Goal: Task Accomplishment & Management: Manage account settings

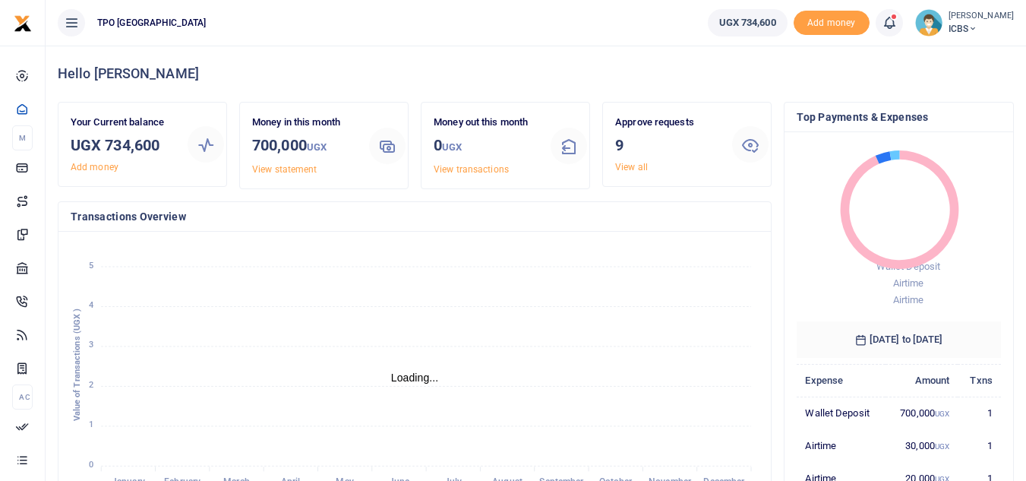
scroll to position [214, 193]
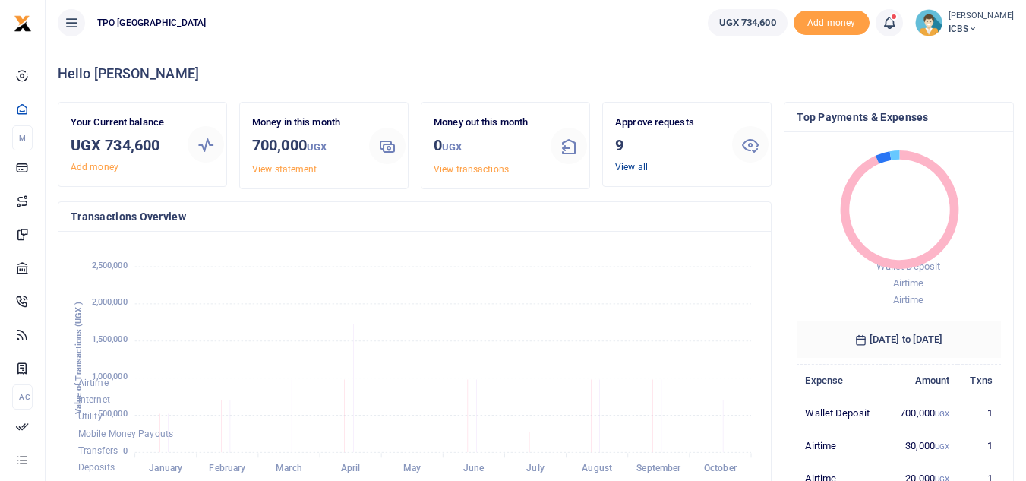
click at [641, 168] on link "View all" at bounding box center [631, 167] width 33 height 11
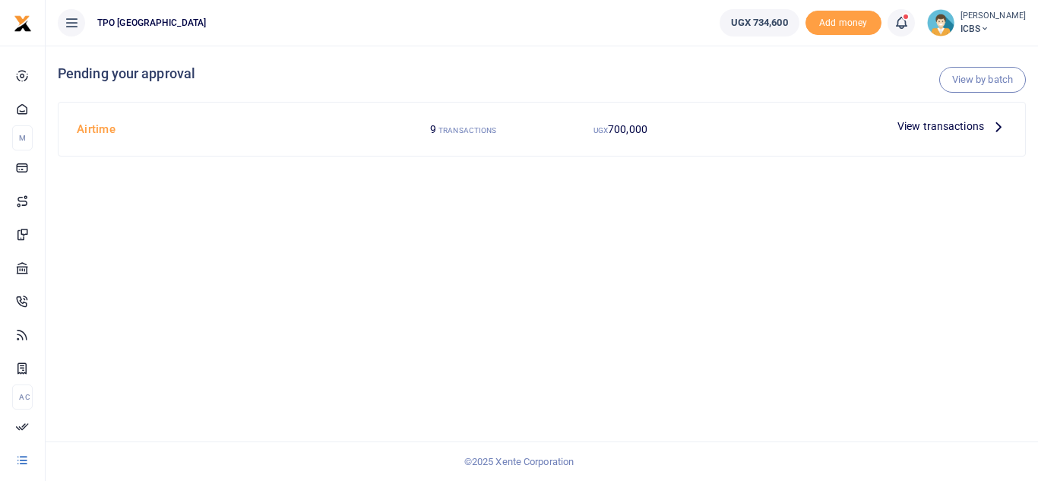
click at [959, 127] on span "View transactions" at bounding box center [940, 126] width 87 height 17
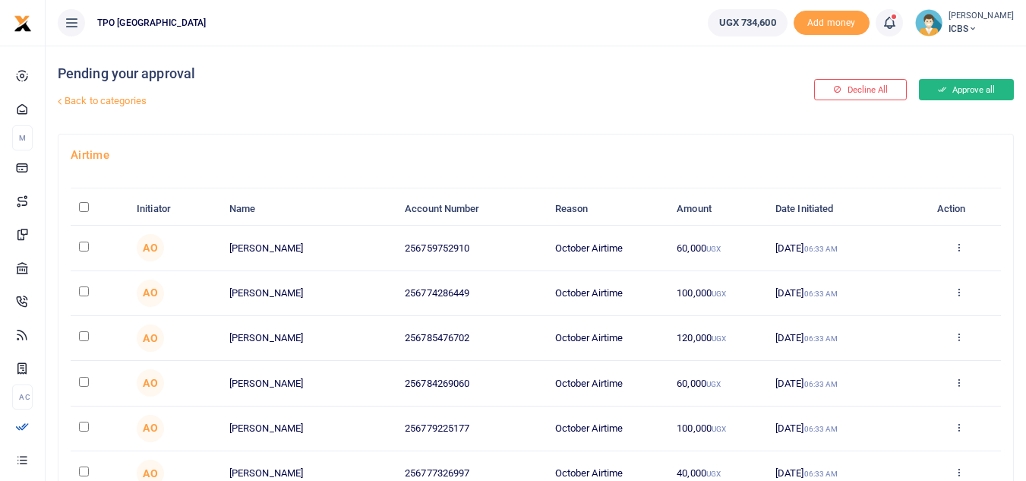
click at [959, 87] on button "Approve all" at bounding box center [966, 89] width 95 height 21
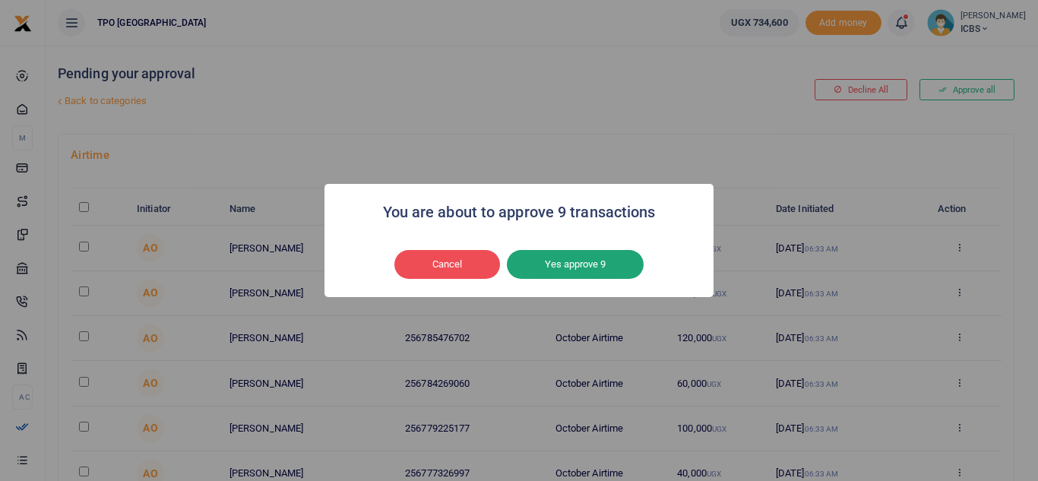
click at [563, 263] on button "Yes approve 9" at bounding box center [575, 264] width 137 height 29
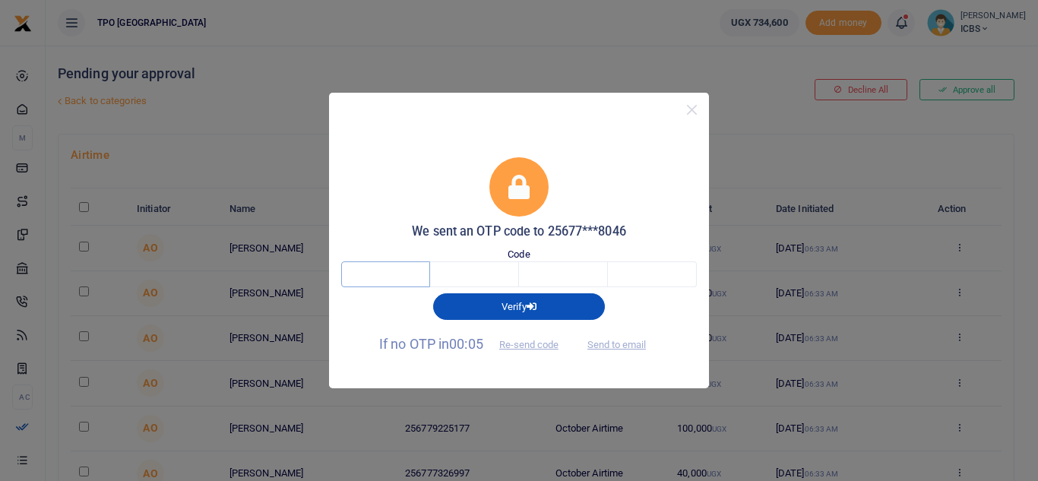
click at [378, 273] on input "text" at bounding box center [385, 274] width 89 height 26
type input "9"
type input "4"
type input "9"
type input "3"
